Goal: Check status: Check status

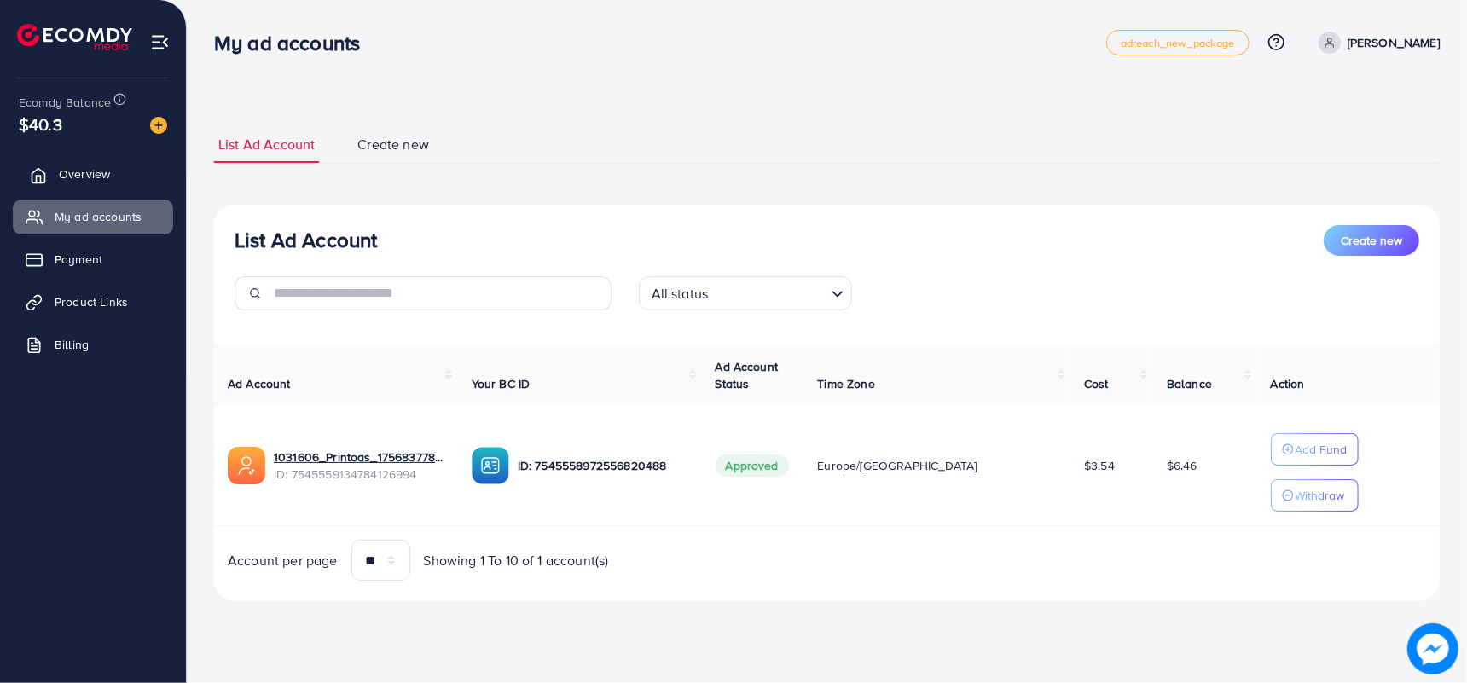
click at [84, 184] on link "Overview" at bounding box center [93, 174] width 160 height 34
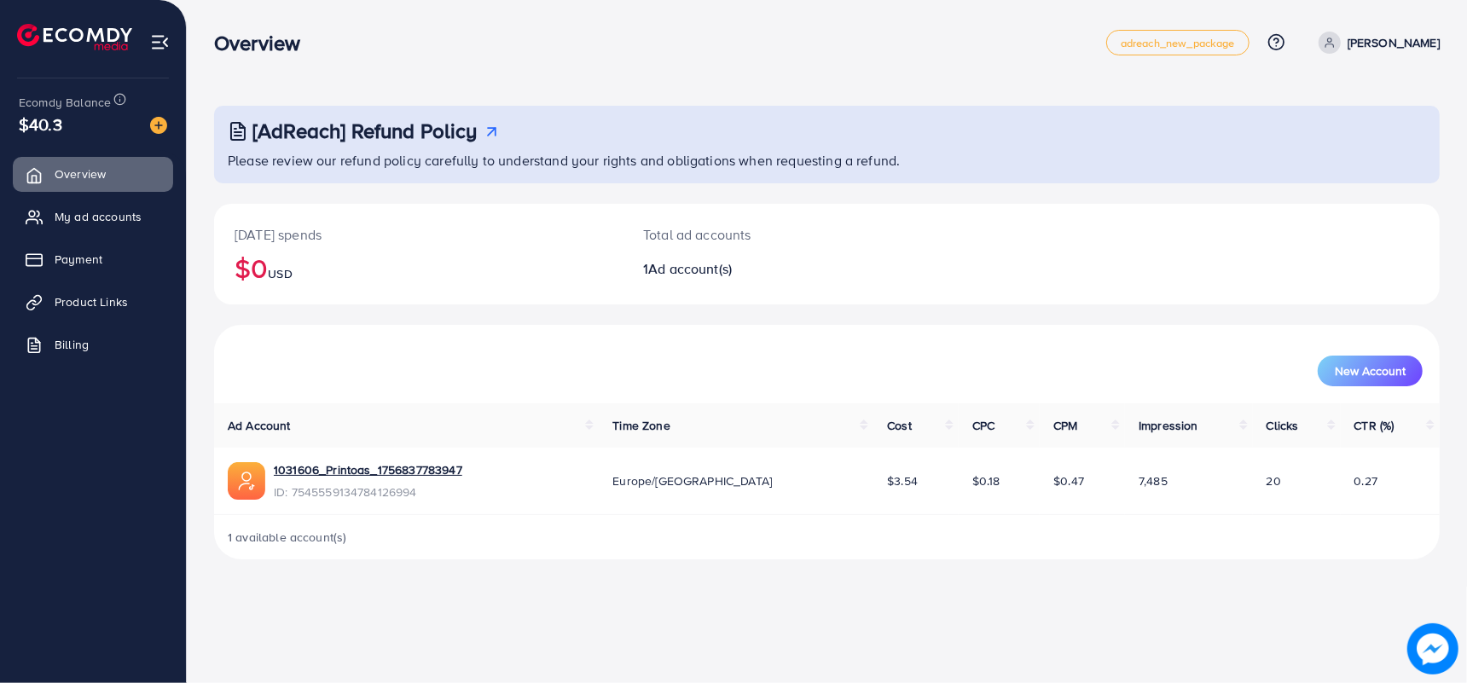
drag, startPoint x: 957, startPoint y: 490, endPoint x: 916, endPoint y: 490, distance: 40.9
click at [959, 490] on td "$0.18" at bounding box center [999, 481] width 81 height 67
click at [937, 526] on div "1 available account(s)" at bounding box center [827, 537] width 1226 height 44
click at [1053, 492] on td "$0.47" at bounding box center [1082, 481] width 85 height 67
click at [141, 205] on link "My ad accounts" at bounding box center [93, 217] width 160 height 34
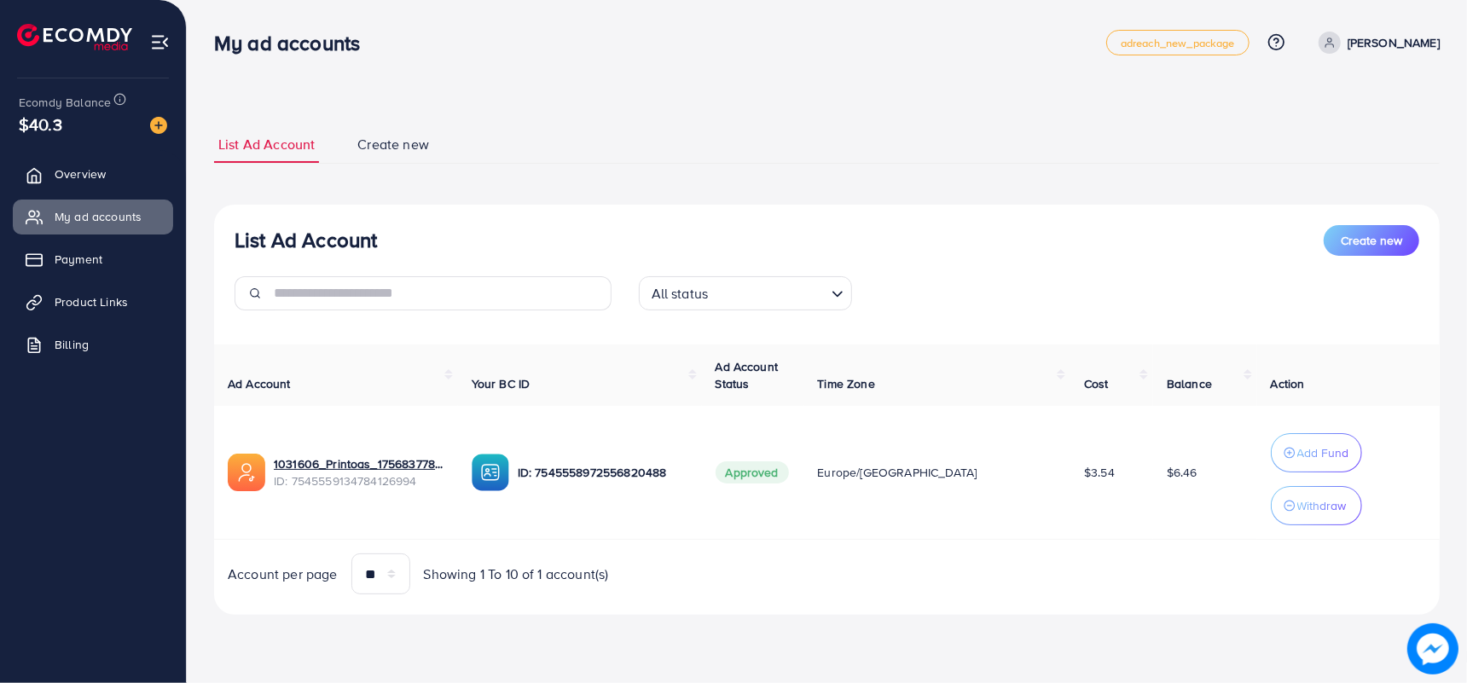
click at [1085, 485] on td "$3.54" at bounding box center [1112, 473] width 83 height 134
drag, startPoint x: 1085, startPoint y: 485, endPoint x: 1053, endPoint y: 485, distance: 32.4
click at [1071, 485] on td "$3.54" at bounding box center [1112, 473] width 83 height 134
